Goal: Task Accomplishment & Management: Complete application form

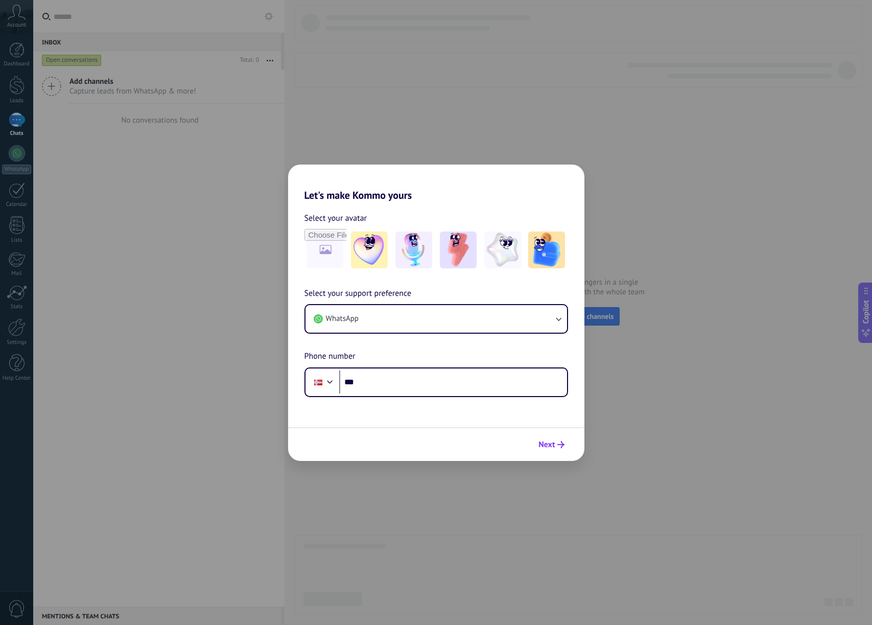
click at [558, 450] on button "Next" at bounding box center [551, 444] width 35 height 17
click at [556, 445] on span "Next" at bounding box center [551, 444] width 26 height 7
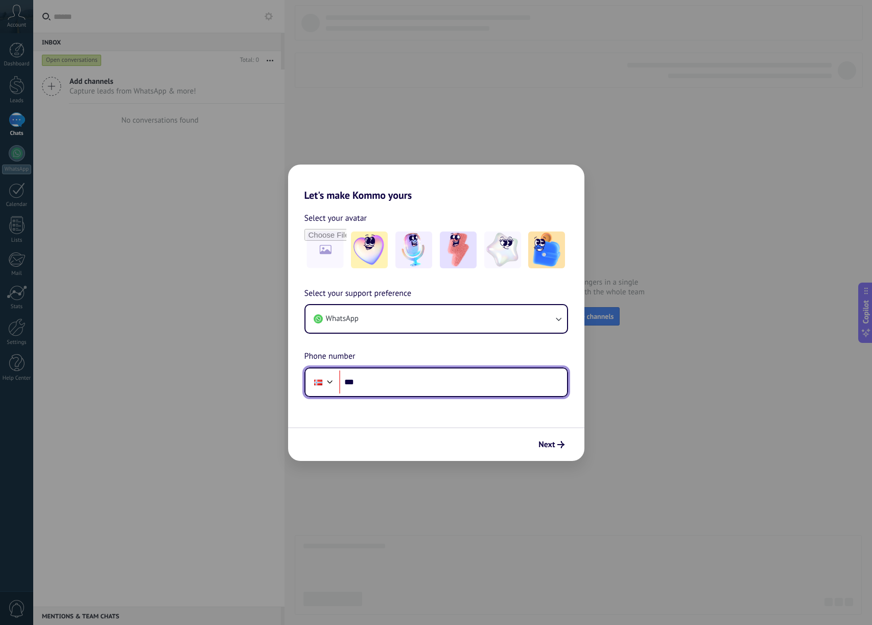
click at [442, 384] on input "***" at bounding box center [453, 381] width 228 height 23
type input "**********"
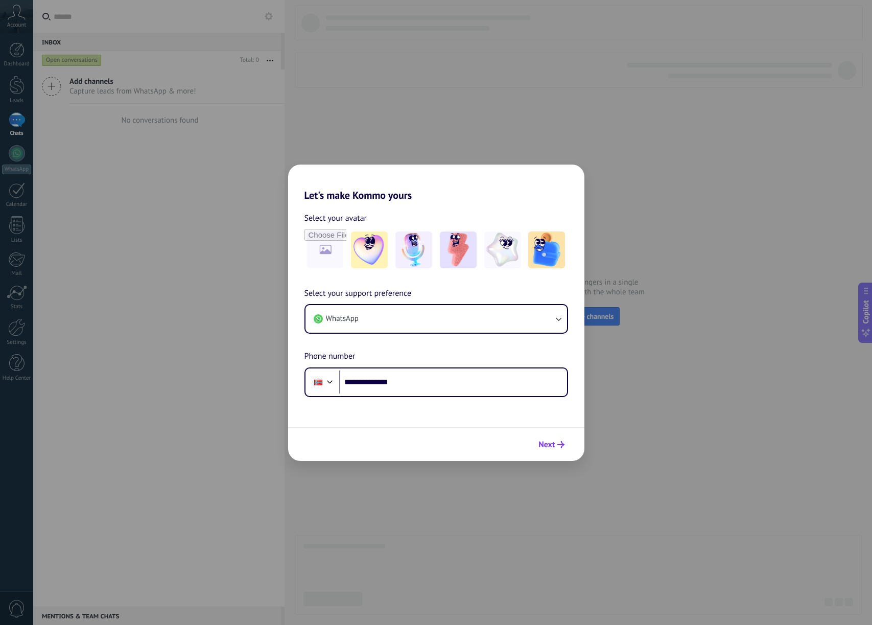
click at [553, 446] on span "Next" at bounding box center [546, 444] width 16 height 7
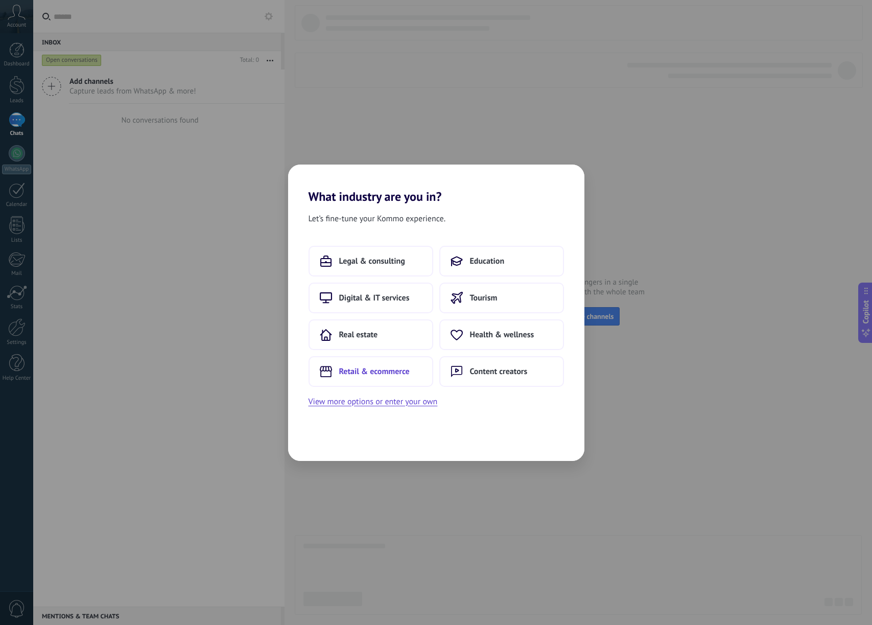
click at [405, 369] on span "Retail & ecommerce" at bounding box center [374, 371] width 70 height 10
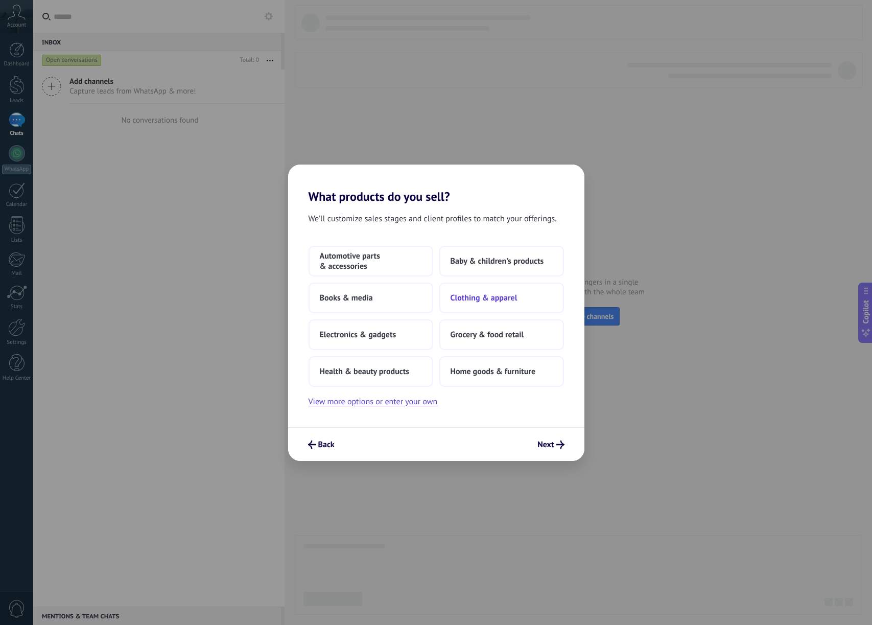
click at [486, 301] on span "Clothing & apparel" at bounding box center [484, 298] width 67 height 10
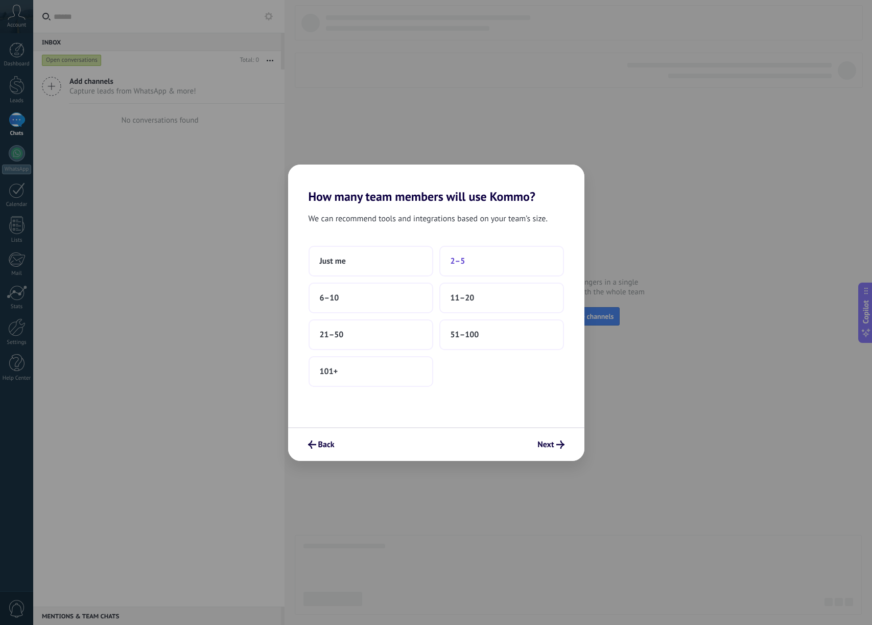
click at [490, 263] on button "2–5" at bounding box center [501, 261] width 125 height 31
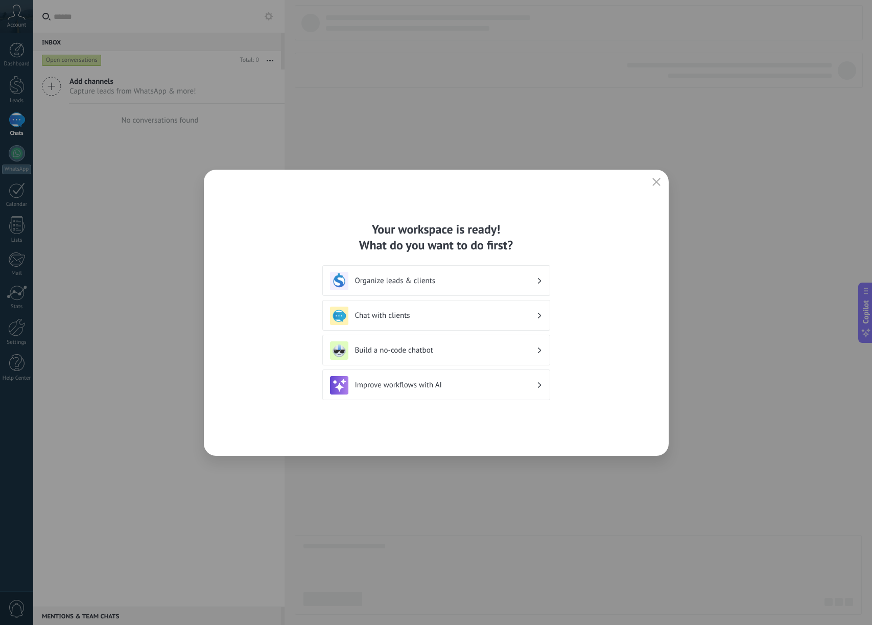
click at [458, 313] on h3 "Chat with clients" at bounding box center [445, 316] width 181 height 10
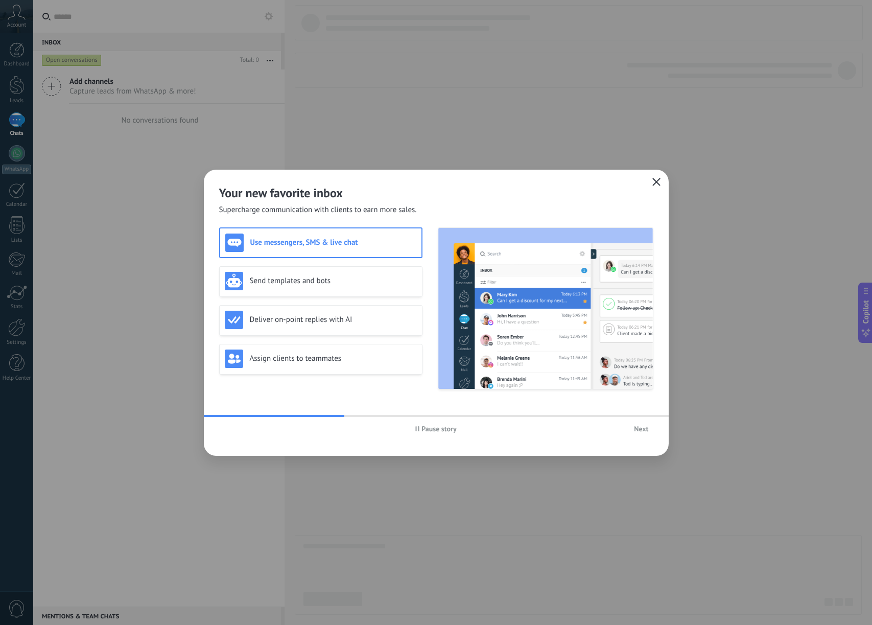
click at [655, 182] on use "button" at bounding box center [656, 182] width 8 height 8
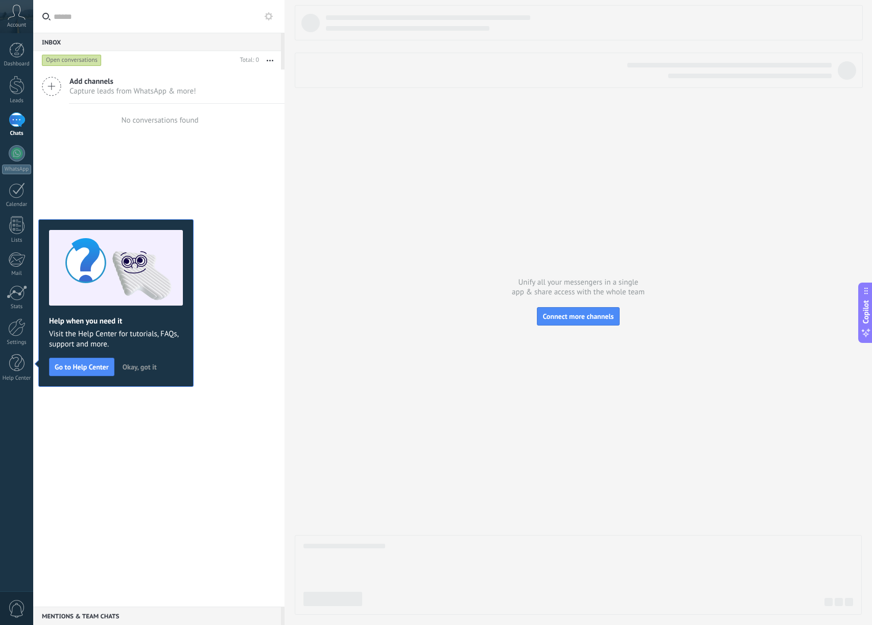
drag, startPoint x: 262, startPoint y: 157, endPoint x: 252, endPoint y: 117, distance: 41.6
click at [262, 157] on div "Add channels Capture leads from WhatsApp & more! No conversations found" at bounding box center [158, 337] width 251 height 537
click at [24, 54] on link "Dashboard" at bounding box center [16, 54] width 33 height 25
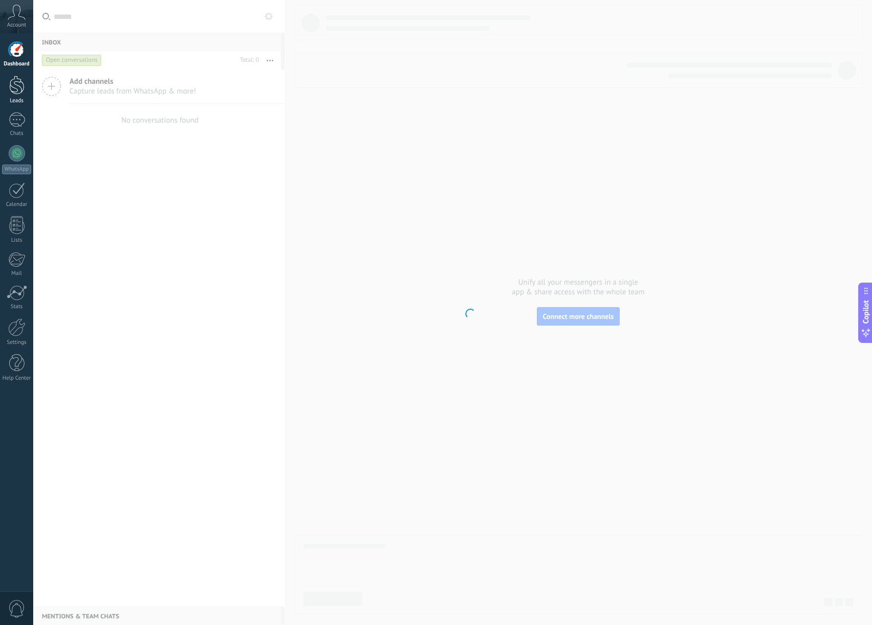
click at [12, 102] on div "Leads" at bounding box center [17, 101] width 30 height 7
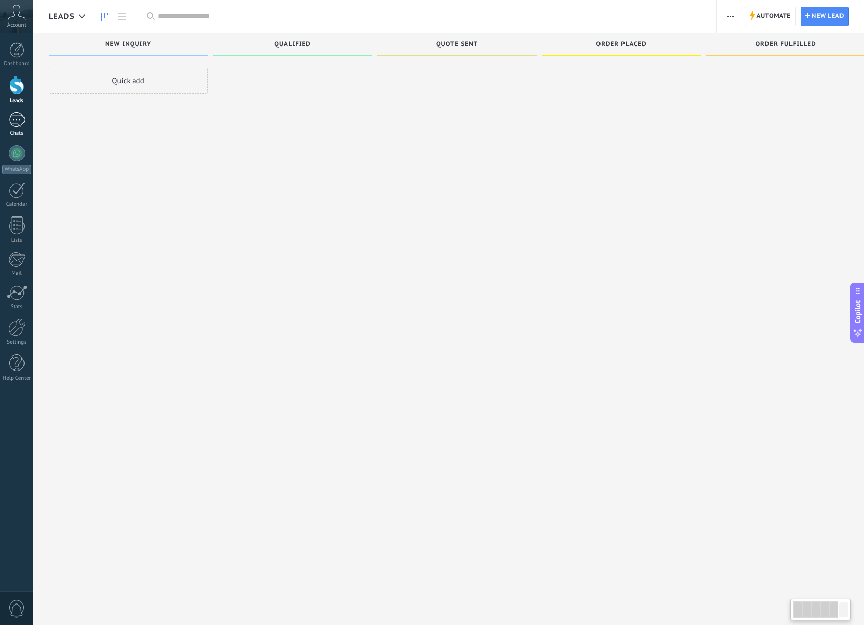
click at [18, 129] on link "Chats" at bounding box center [16, 124] width 33 height 25
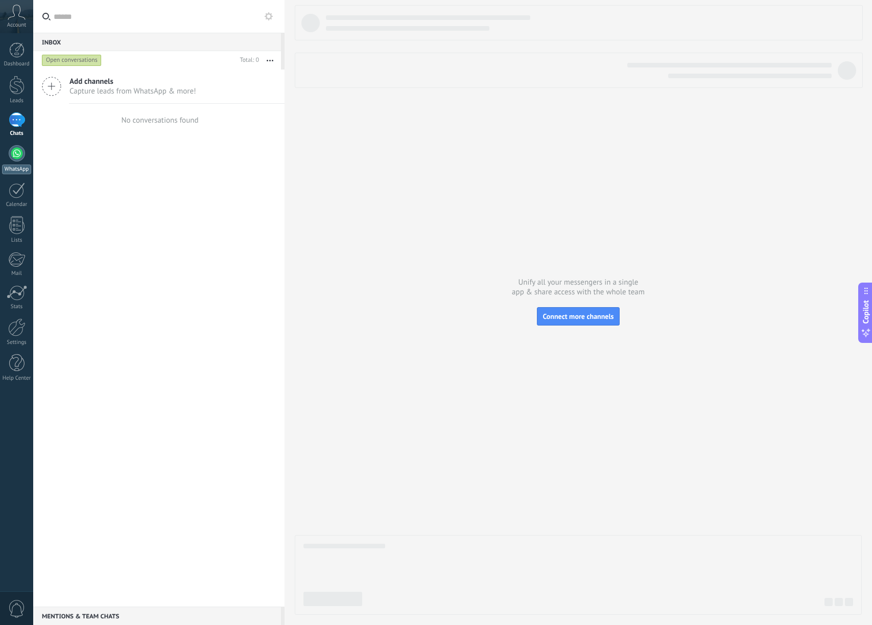
click at [25, 160] on link "WhatsApp" at bounding box center [16, 159] width 33 height 29
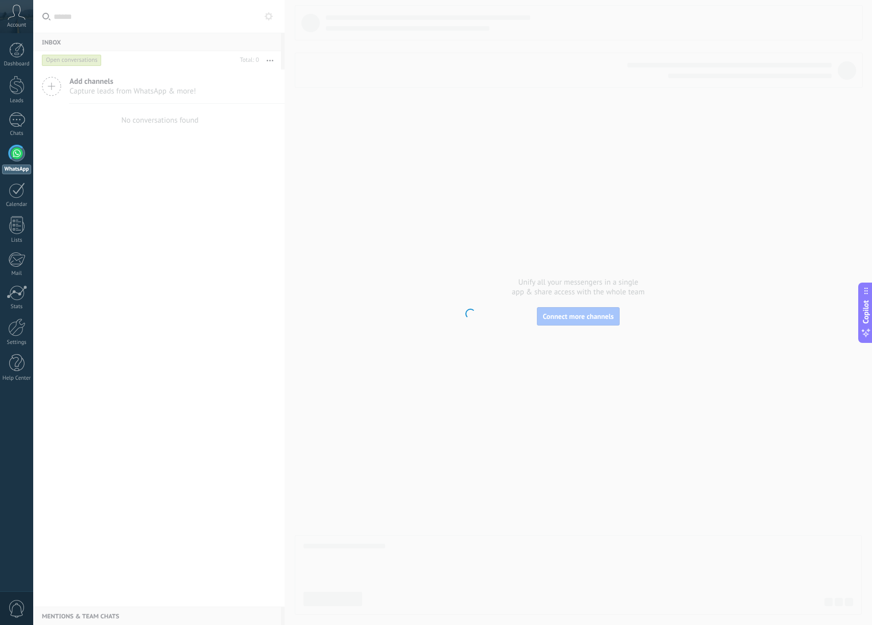
click at [26, 18] on div "Account" at bounding box center [16, 16] width 33 height 33
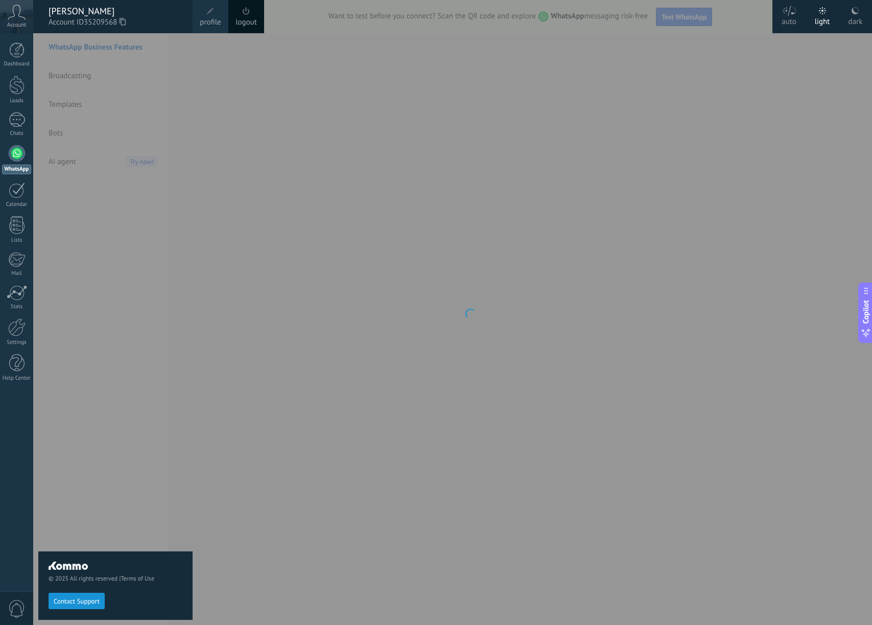
click at [250, 251] on div at bounding box center [469, 312] width 872 height 625
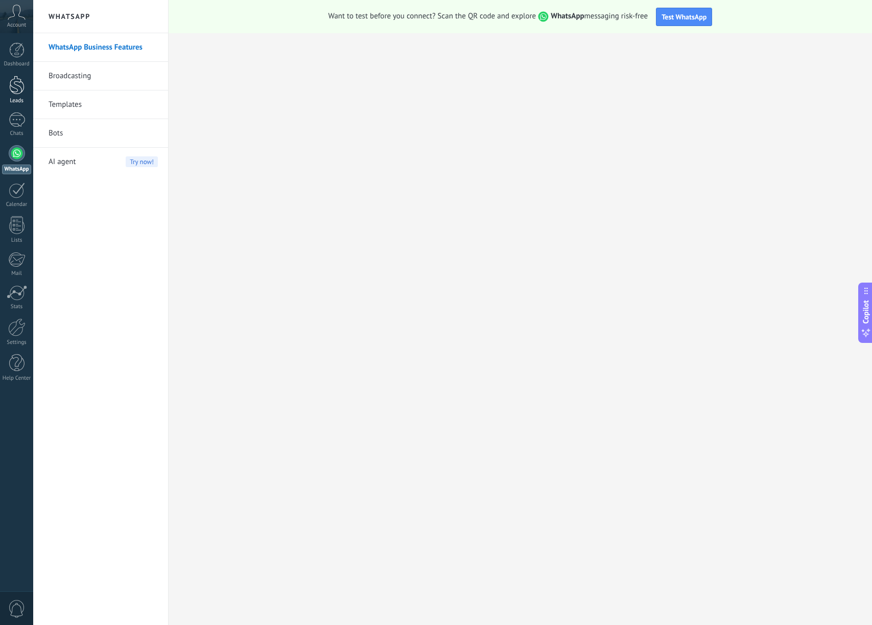
click at [15, 77] on div at bounding box center [16, 85] width 15 height 19
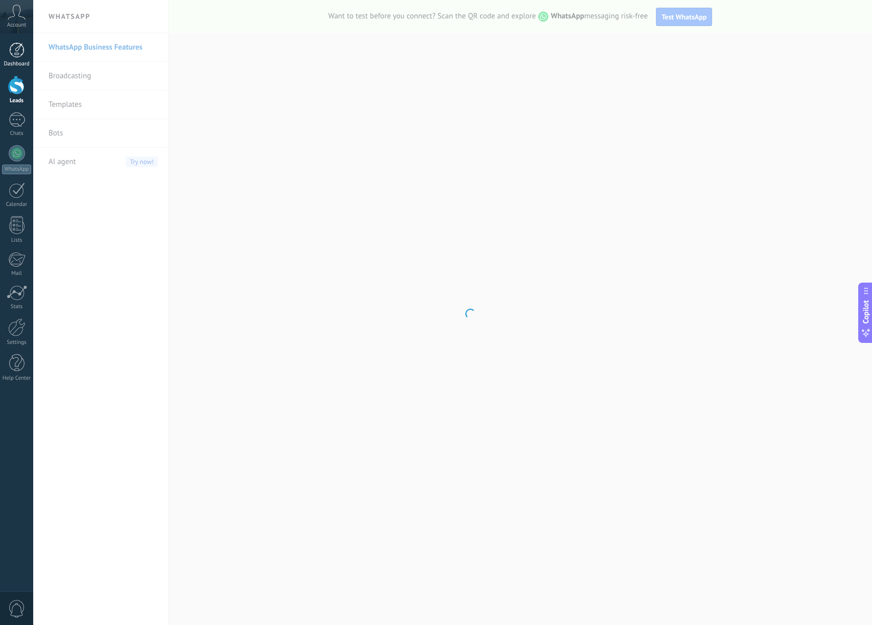
click at [21, 57] on div at bounding box center [16, 49] width 15 height 15
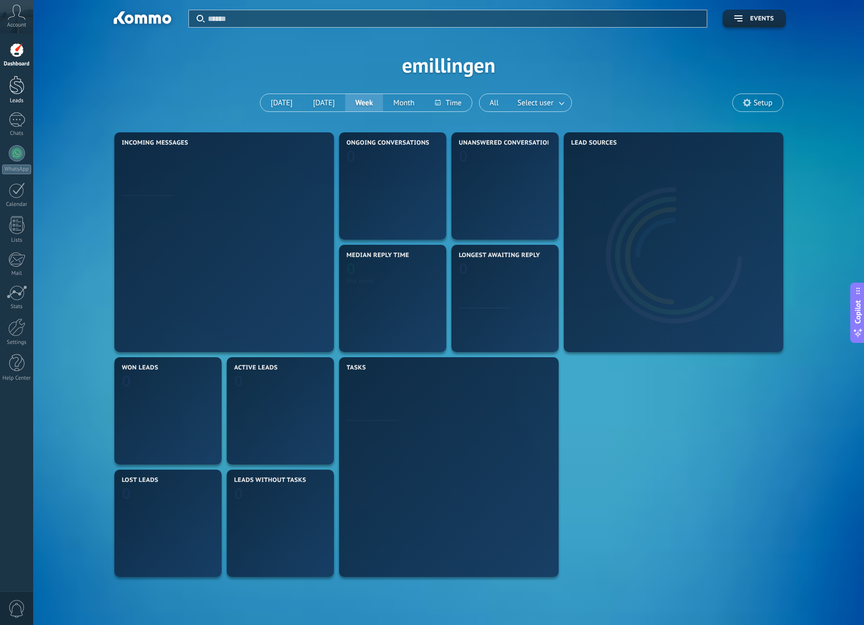
click at [22, 102] on div "Leads" at bounding box center [17, 101] width 30 height 7
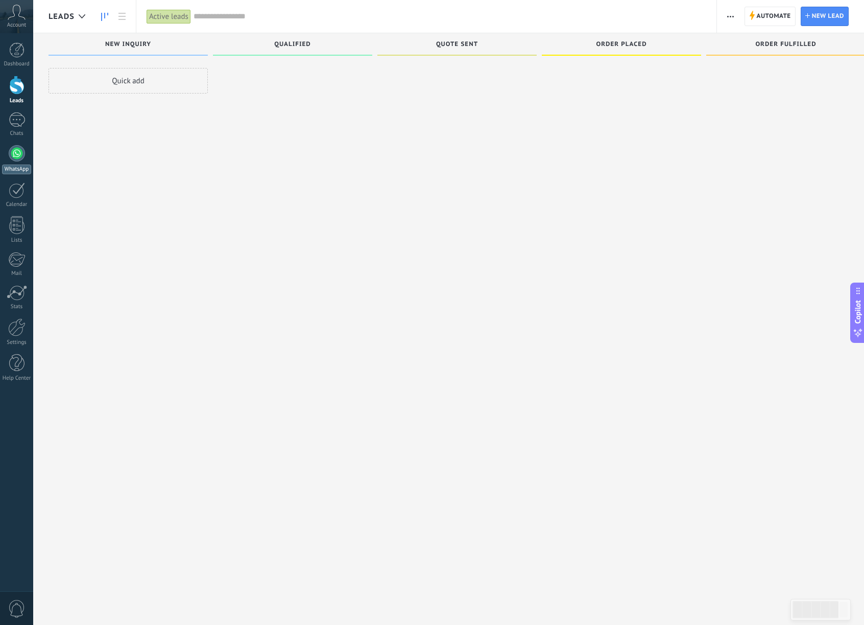
click at [32, 145] on link "WhatsApp" at bounding box center [16, 159] width 33 height 29
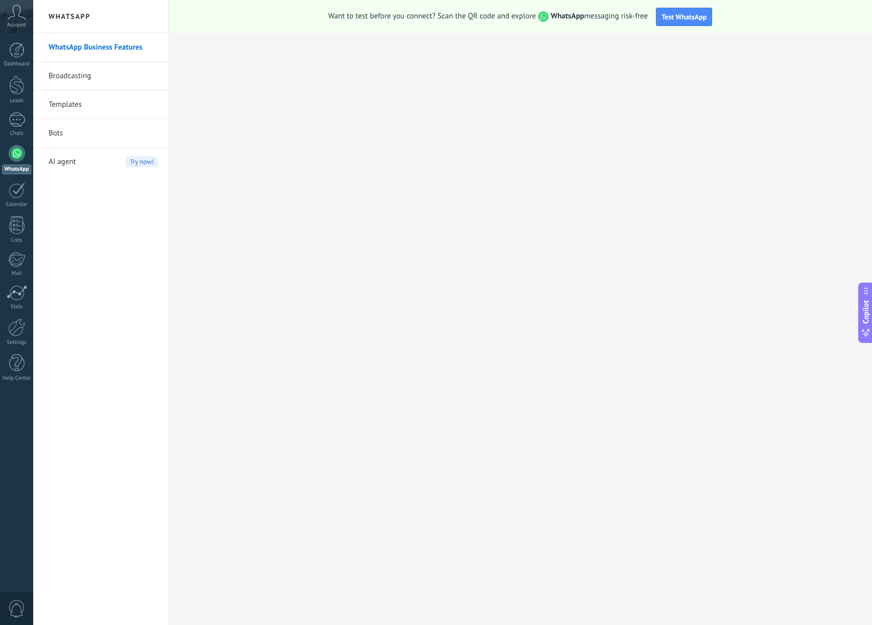
click at [20, 20] on div "Account" at bounding box center [16, 16] width 33 height 33
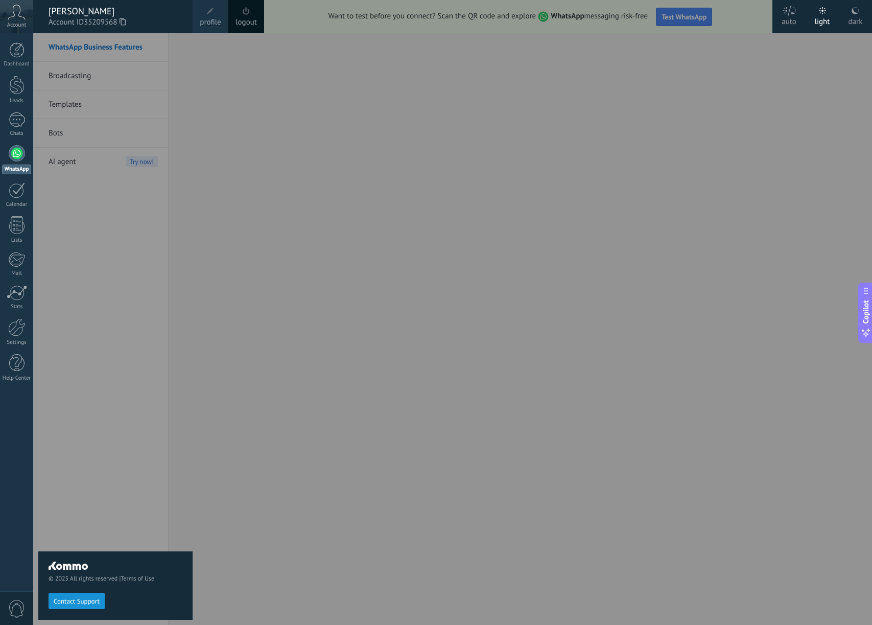
click at [196, 11] on link "profile" at bounding box center [211, 16] width 36 height 33
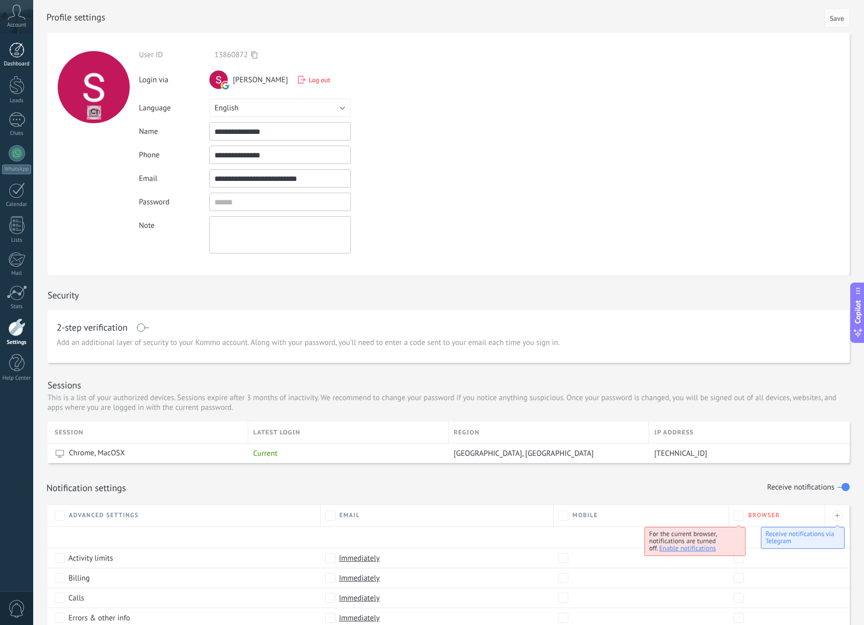
click at [18, 58] on link "Dashboard" at bounding box center [16, 54] width 33 height 25
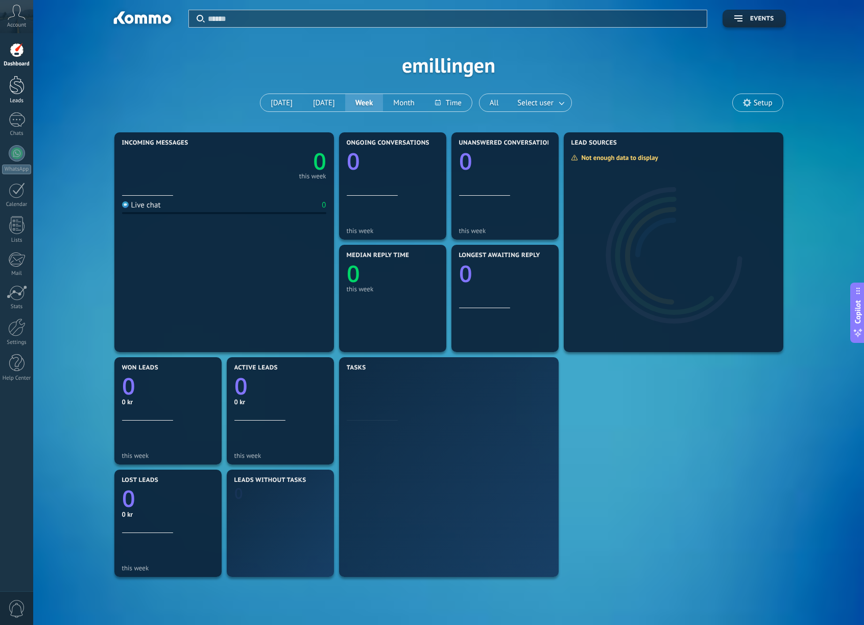
click at [19, 99] on div "Leads" at bounding box center [17, 101] width 30 height 7
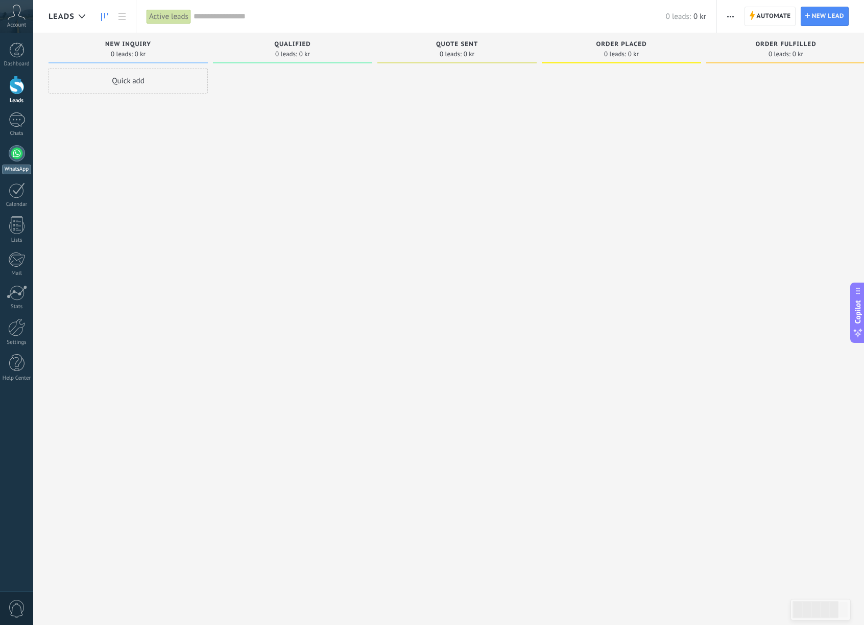
click at [22, 148] on div at bounding box center [17, 153] width 16 height 16
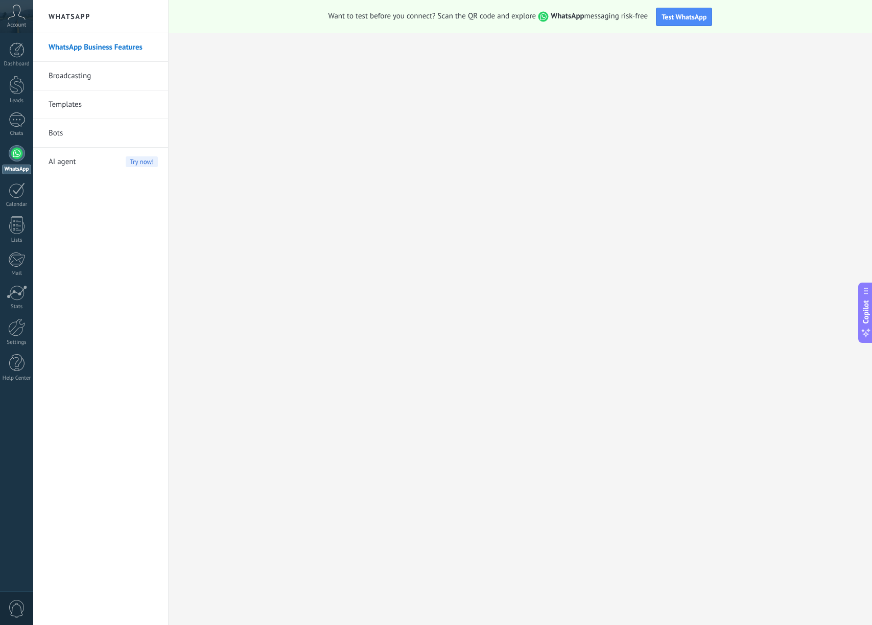
click at [78, 105] on link "Templates" at bounding box center [103, 104] width 109 height 29
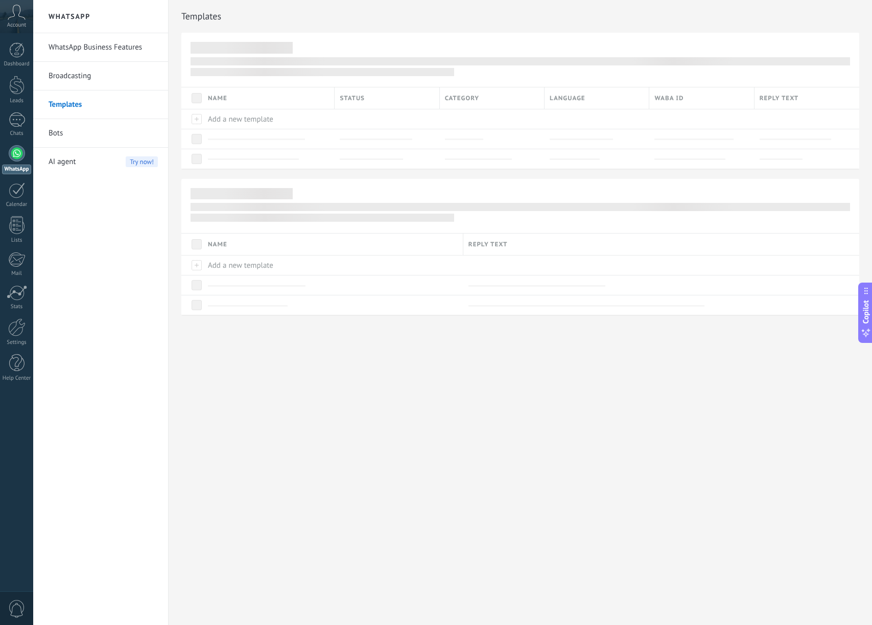
click at [69, 133] on link "Bots" at bounding box center [103, 133] width 109 height 29
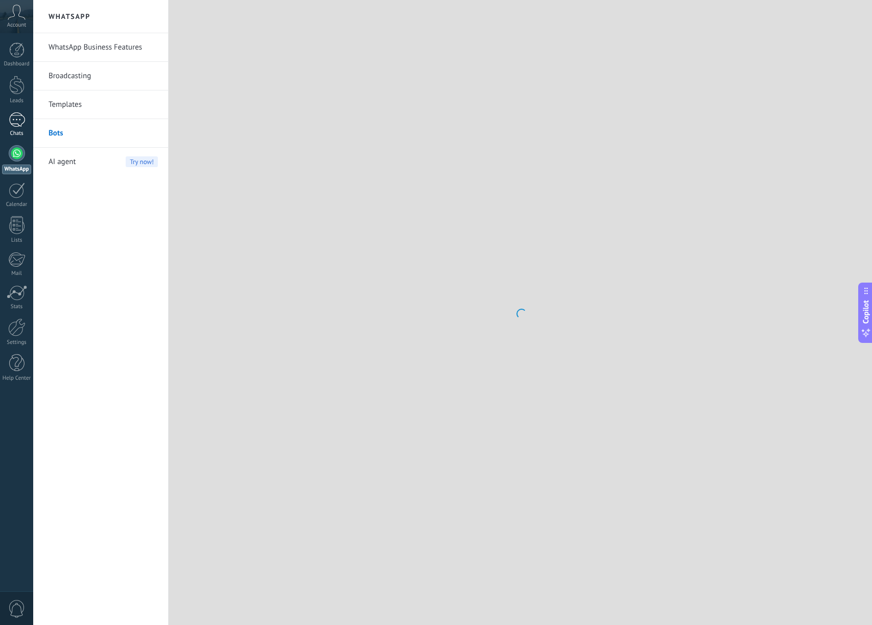
click at [11, 127] on link "Chats" at bounding box center [16, 124] width 33 height 25
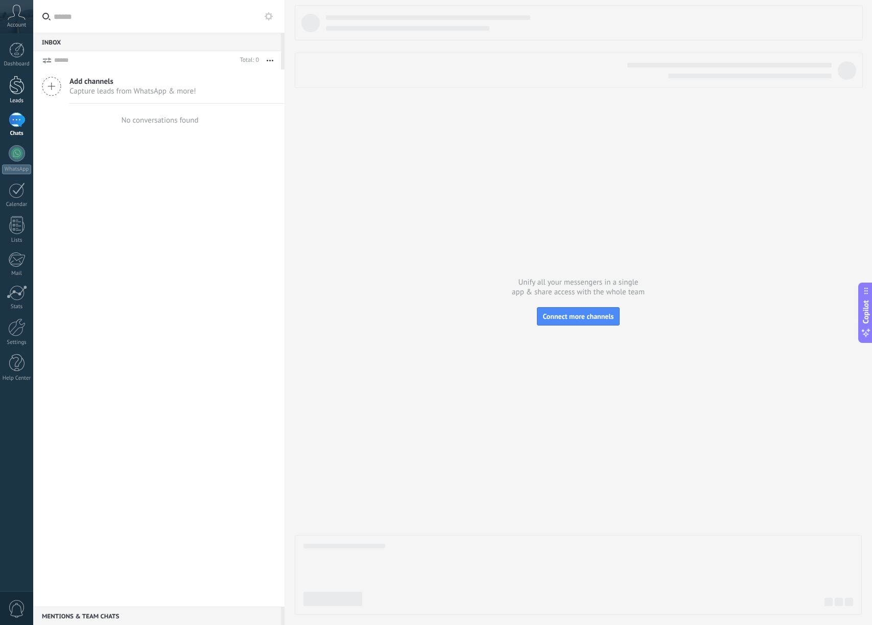
click at [12, 80] on div at bounding box center [16, 85] width 15 height 19
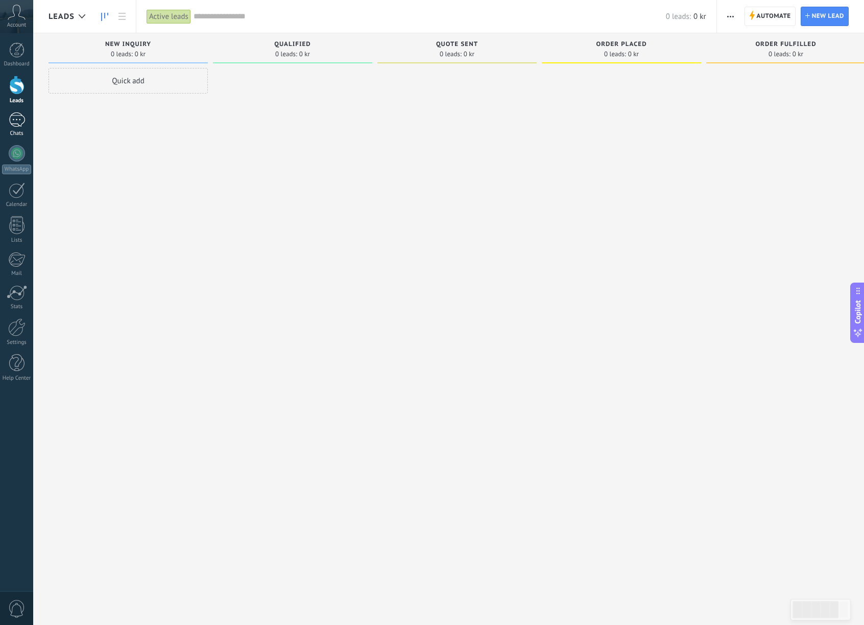
click at [18, 123] on div at bounding box center [17, 119] width 16 height 15
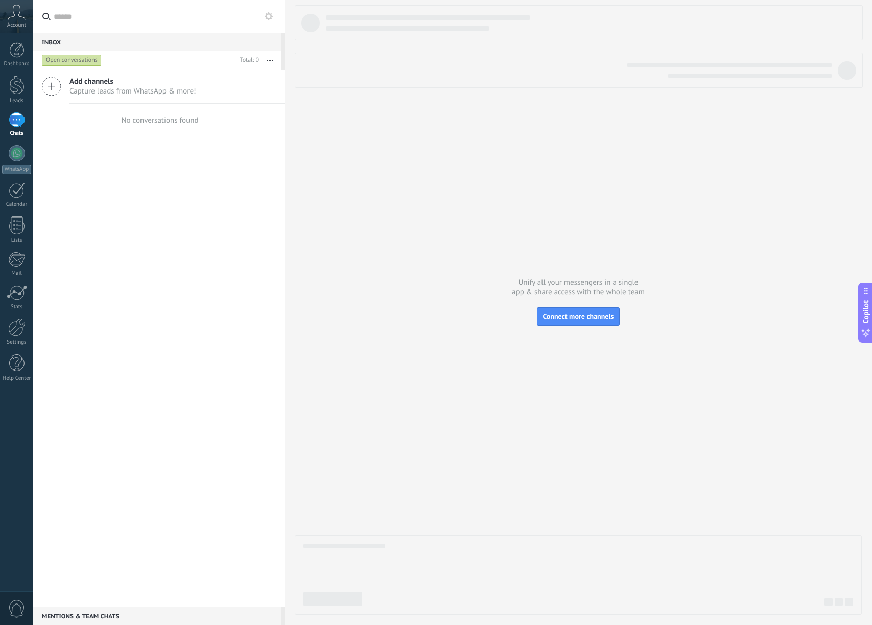
click at [70, 81] on span "Add channels" at bounding box center [132, 82] width 127 height 10
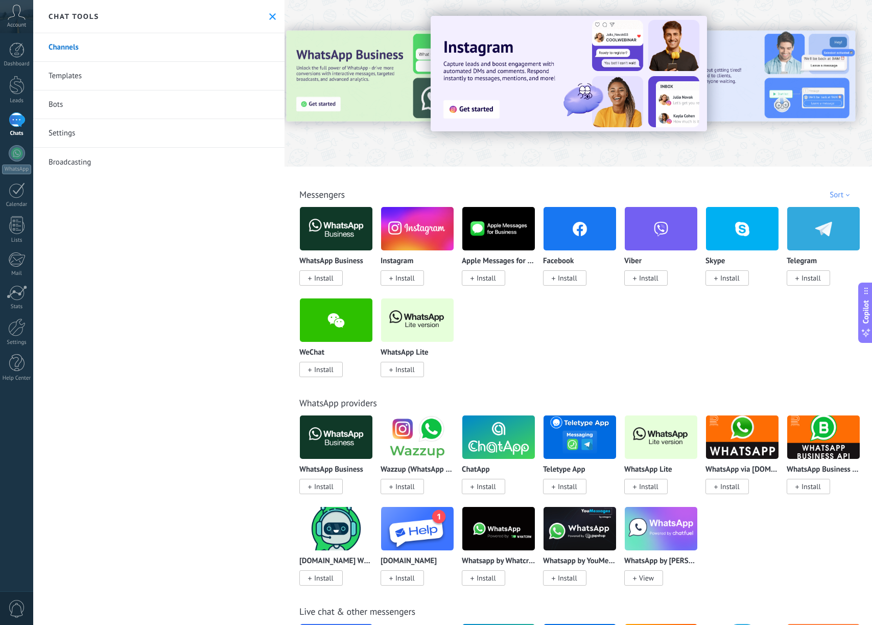
click at [461, 101] on img at bounding box center [569, 73] width 276 height 115
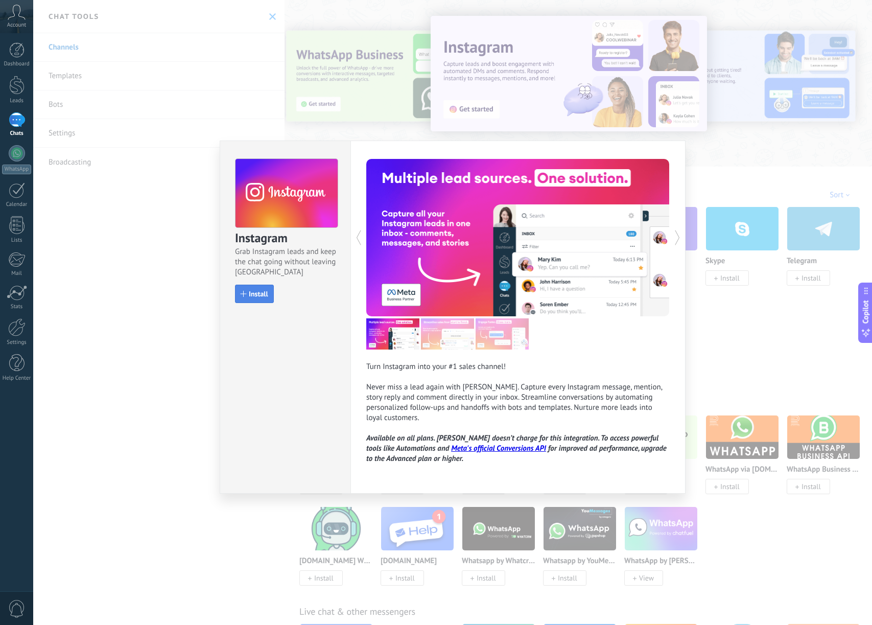
click at [245, 290] on span "Install" at bounding box center [255, 293] width 28 height 7
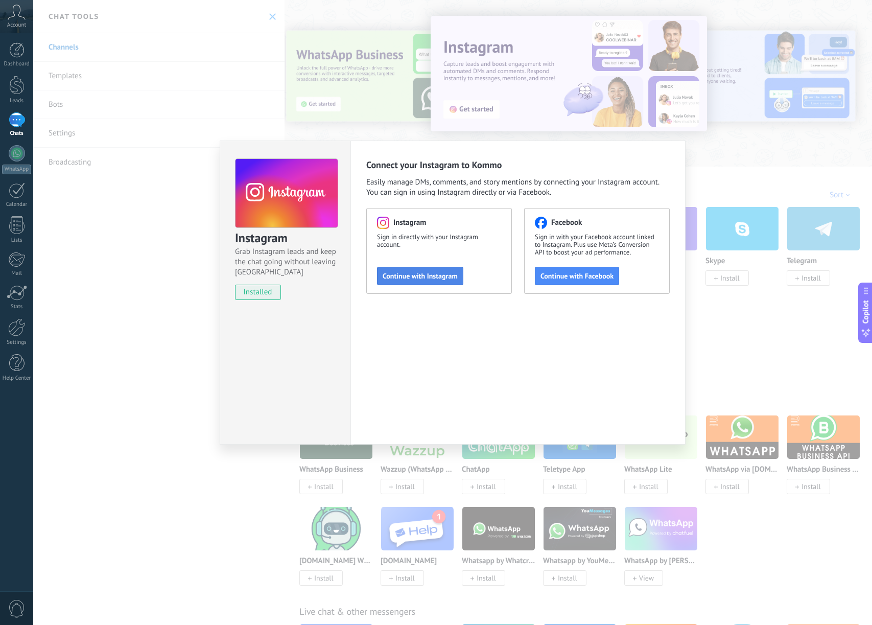
click at [426, 271] on button "Continue with Instagram" at bounding box center [420, 276] width 86 height 18
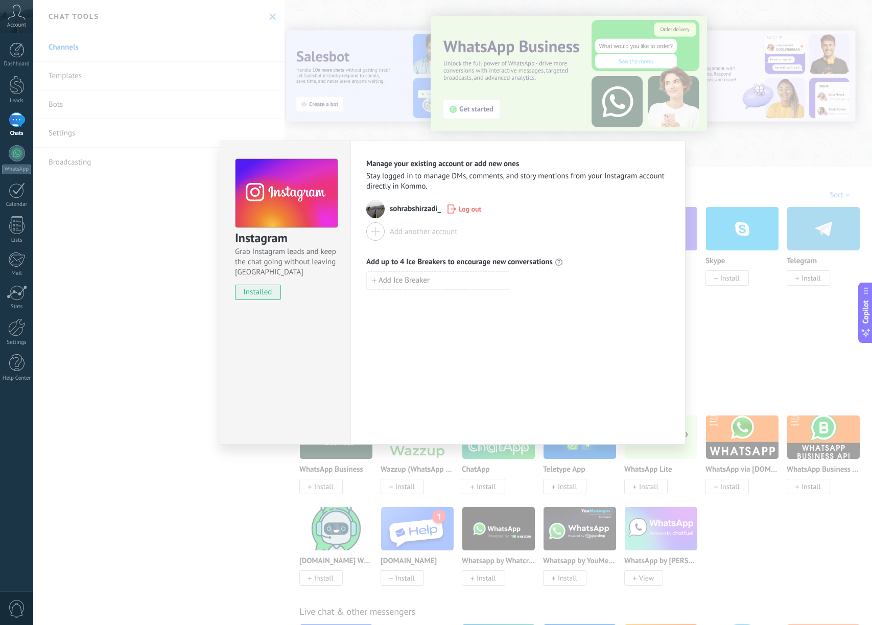
click at [384, 208] on img at bounding box center [375, 209] width 18 height 18
click at [381, 212] on img at bounding box center [375, 209] width 18 height 18
click at [405, 210] on span "sohrabshirzadi_" at bounding box center [415, 209] width 51 height 10
click at [830, 242] on div "Instagram Grab Instagram leads and keep the chat going without leaving [PERSON_…" at bounding box center [452, 312] width 839 height 625
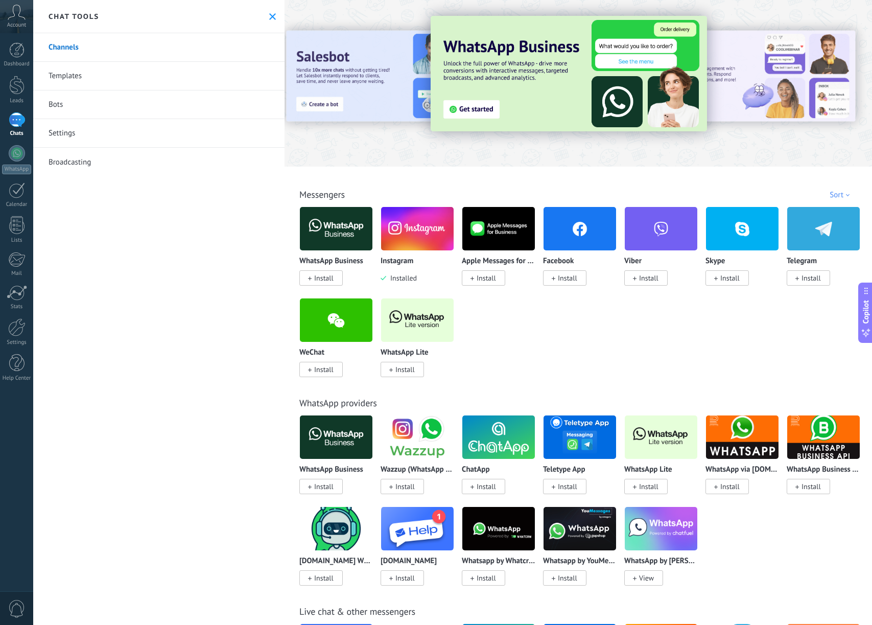
click at [36, 135] on link "Settings" at bounding box center [158, 133] width 251 height 29
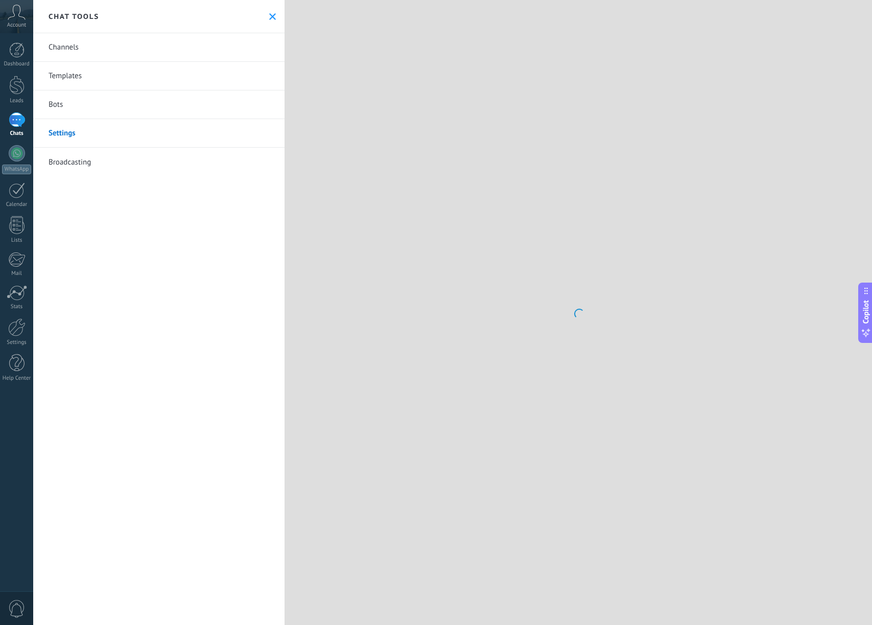
click at [23, 119] on div at bounding box center [17, 119] width 16 height 15
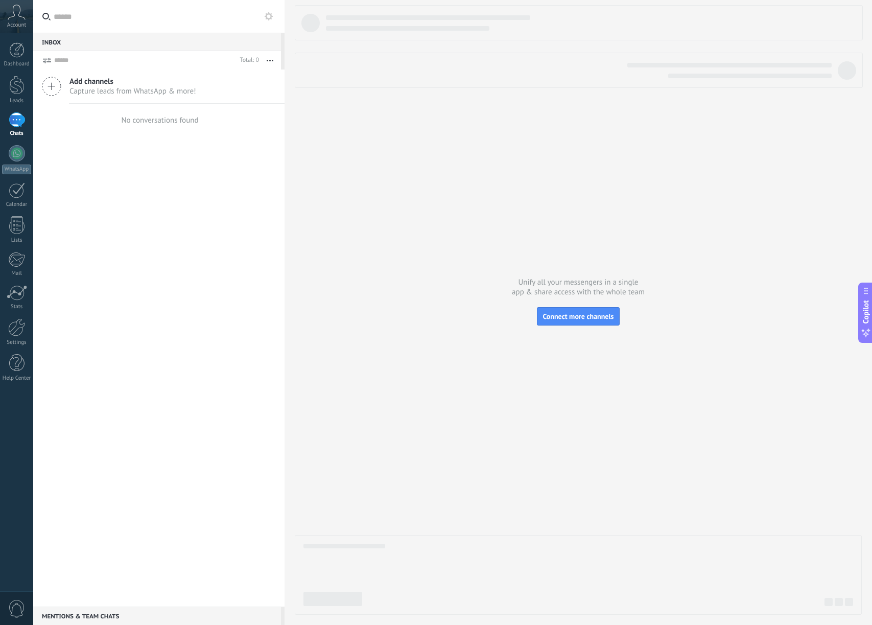
click at [183, 131] on div "No conversations found" at bounding box center [158, 120] width 79 height 33
click at [162, 111] on div "No conversations found" at bounding box center [158, 120] width 79 height 33
click at [66, 56] on div "Open conversations" at bounding box center [72, 60] width 60 height 12
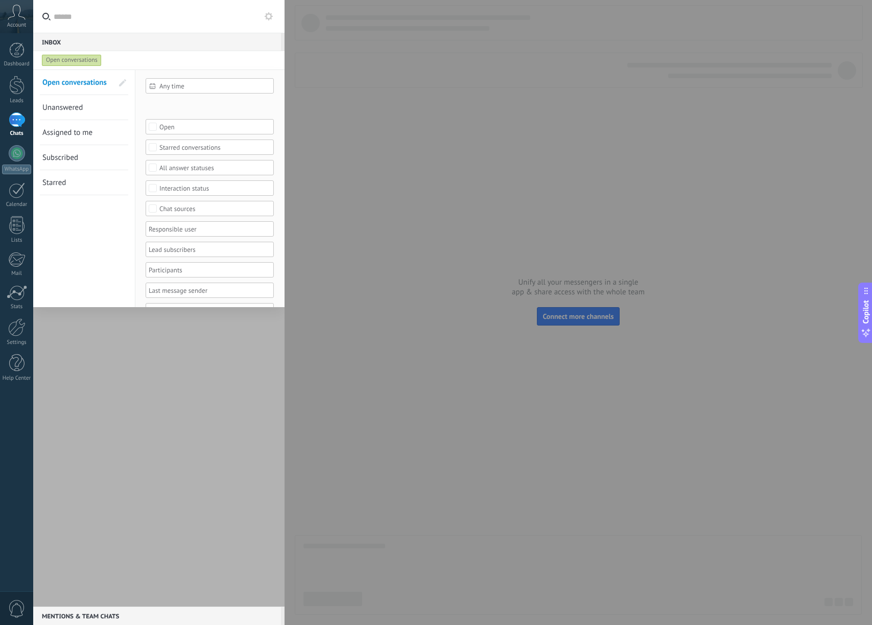
click at [97, 105] on link "Unanswered" at bounding box center [77, 107] width 70 height 25
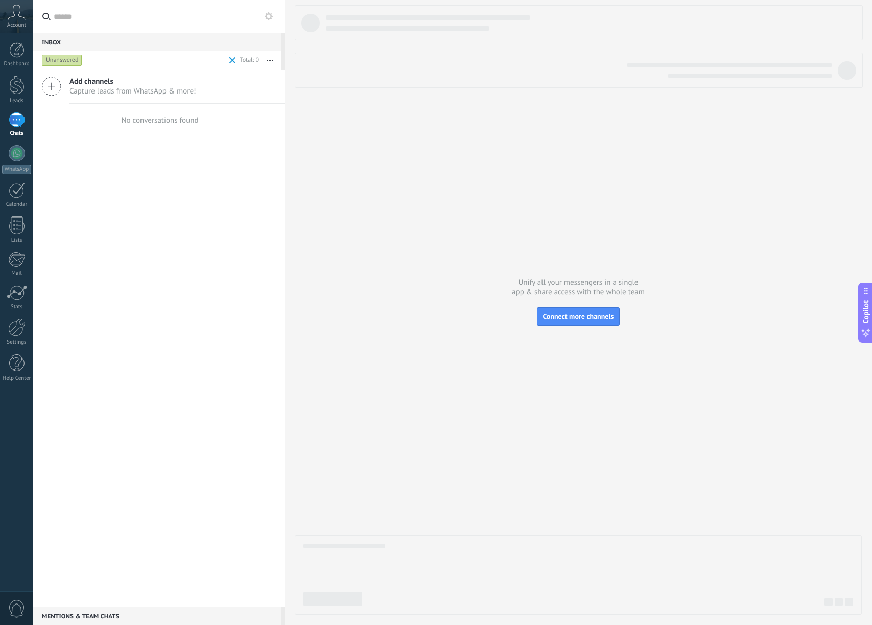
click at [70, 61] on div "Unanswered" at bounding box center [62, 60] width 40 height 12
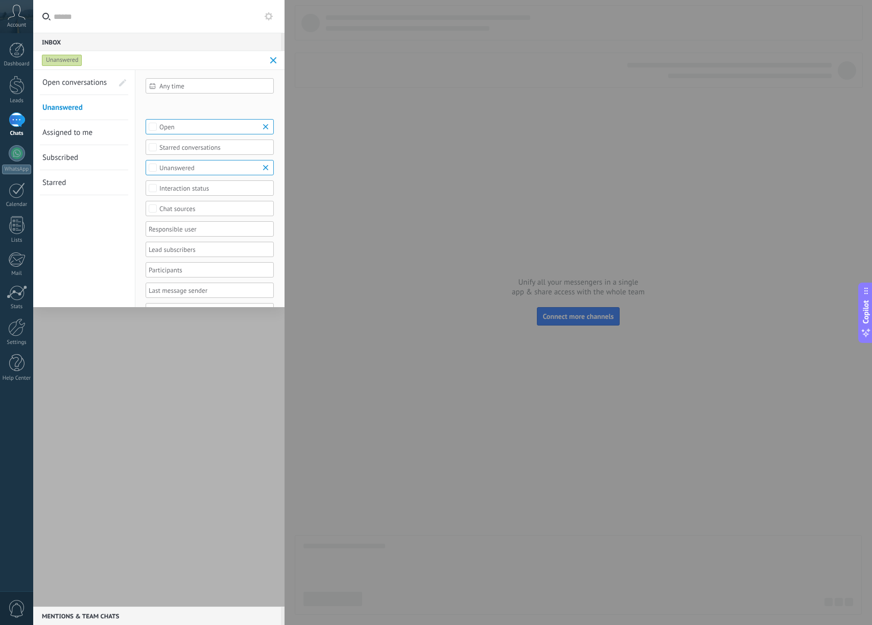
click at [61, 149] on link "Subscribed" at bounding box center [77, 157] width 70 height 25
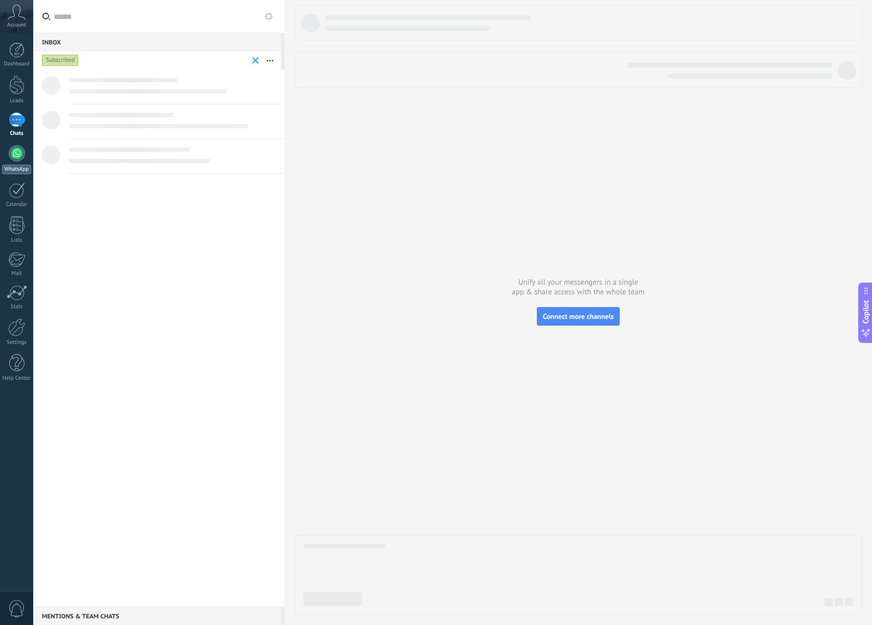
click at [16, 170] on div "WhatsApp" at bounding box center [16, 169] width 29 height 10
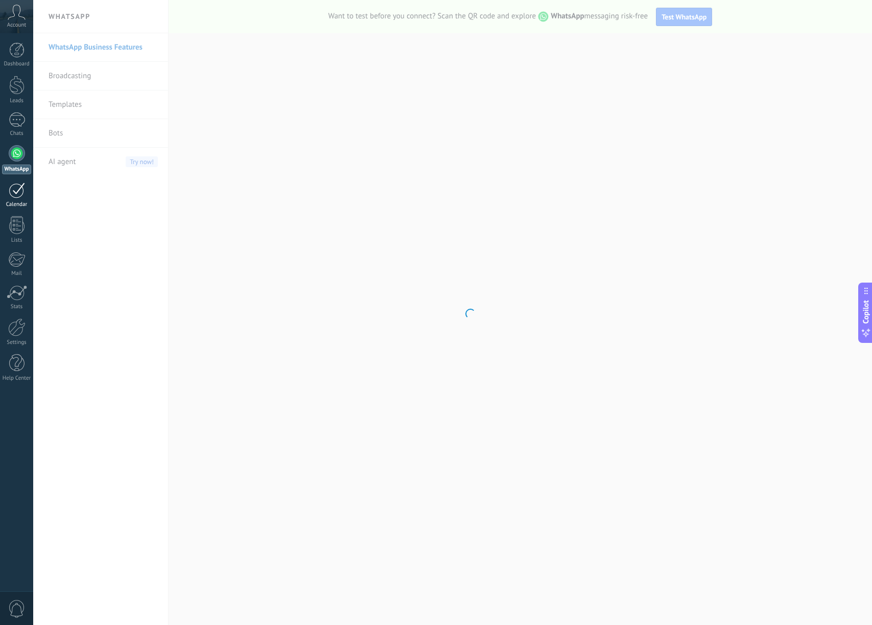
click at [23, 199] on link "Calendar" at bounding box center [16, 195] width 33 height 26
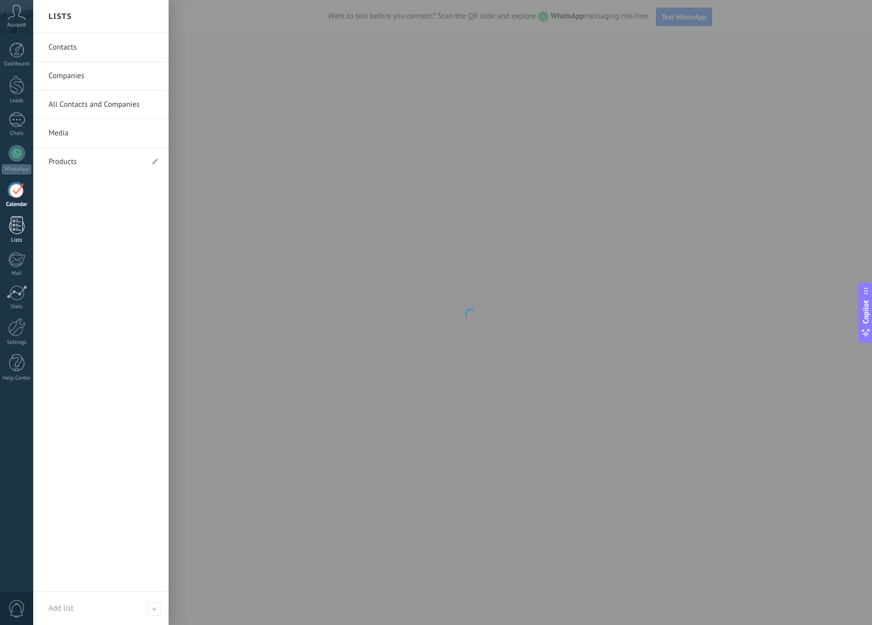
click at [28, 227] on link "Lists" at bounding box center [16, 230] width 33 height 28
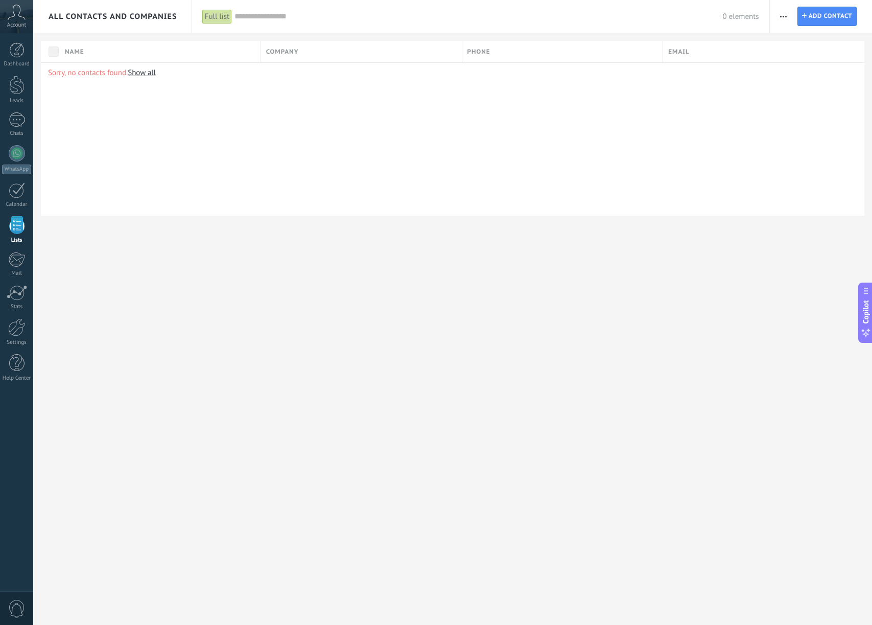
click at [22, 19] on icon at bounding box center [17, 12] width 18 height 15
